Goal: Task Accomplishment & Management: Use online tool/utility

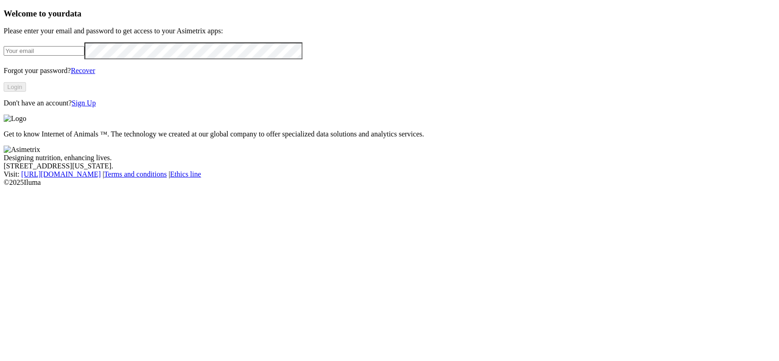
type input "[EMAIL_ADDRESS][DOMAIN_NAME]"
click at [26, 92] on button "Login" at bounding box center [15, 87] width 22 height 10
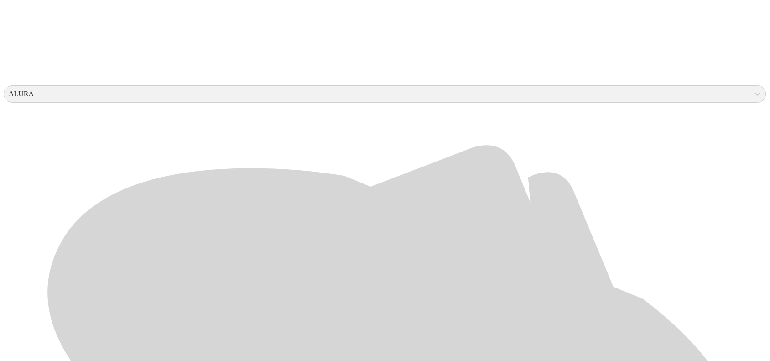
scroll to position [431, 0]
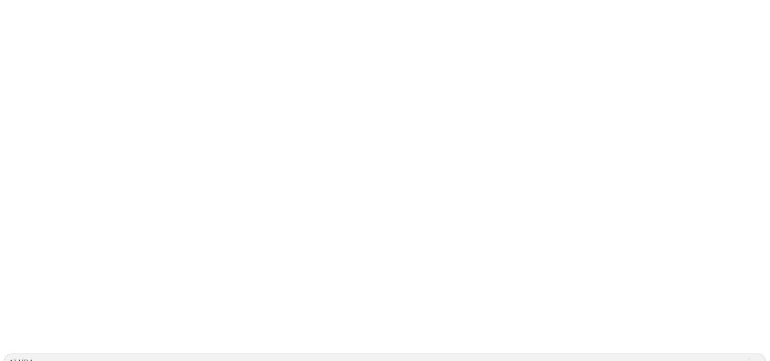
scroll to position [0, 0]
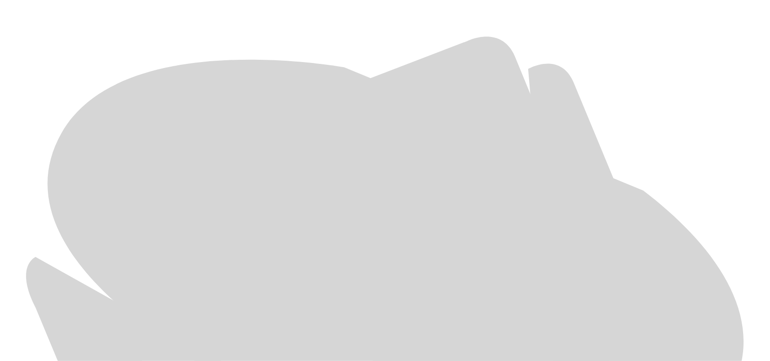
scroll to position [431, 0]
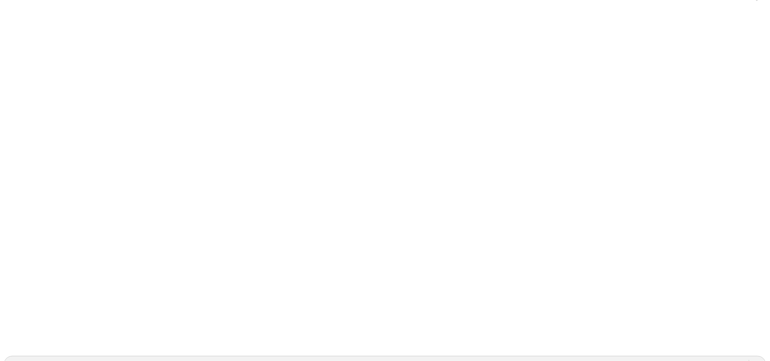
scroll to position [0, 0]
